Goal: Transaction & Acquisition: Purchase product/service

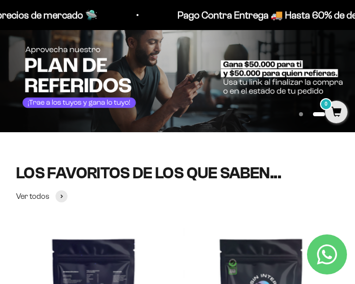
scroll to position [100, 0]
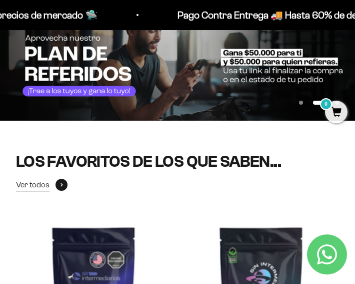
click at [58, 185] on span at bounding box center [62, 185] width 12 height 12
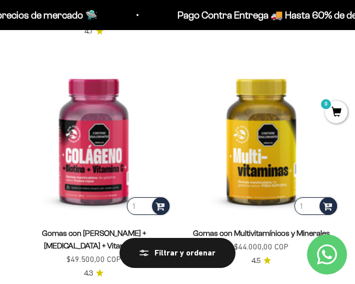
scroll to position [676, 0]
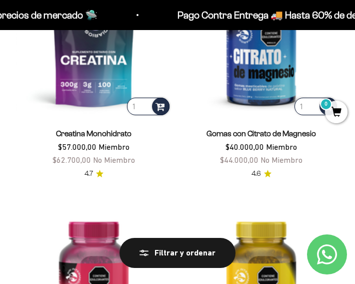
click at [106, 137] on link "Creatina Monohidrato" at bounding box center [94, 133] width 76 height 9
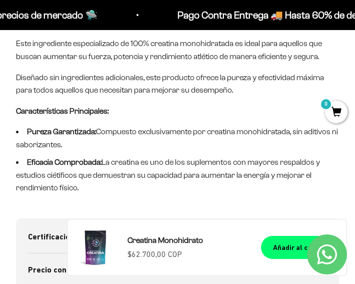
scroll to position [700, 0]
